Goal: Task Accomplishment & Management: Manage account settings

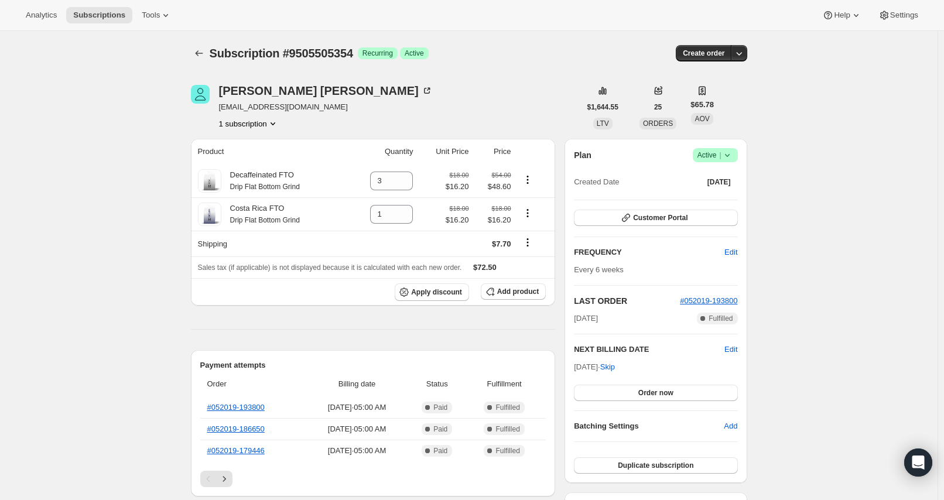
click at [728, 156] on icon at bounding box center [727, 155] width 12 height 12
click at [735, 174] on span "Pause subscription" at bounding box center [713, 177] width 64 height 9
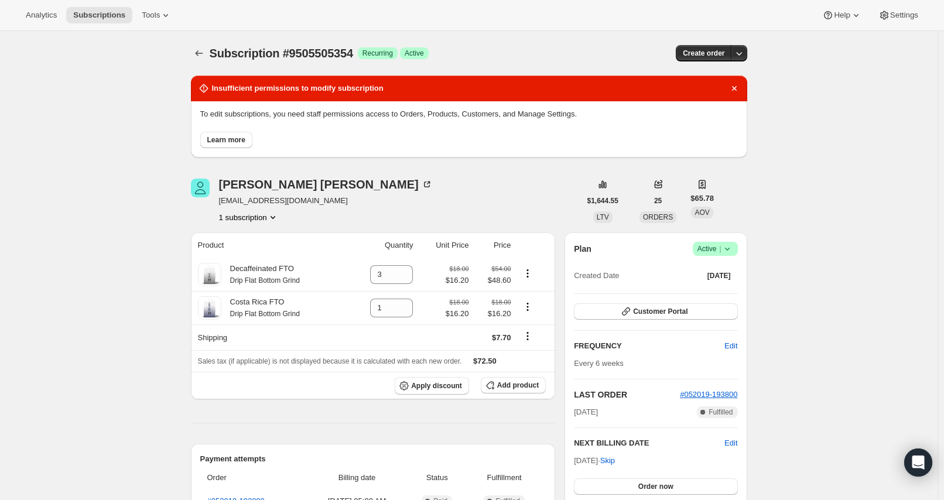
click at [224, 140] on span "Learn more" at bounding box center [226, 139] width 38 height 9
